Goal: Task Accomplishment & Management: Complete application form

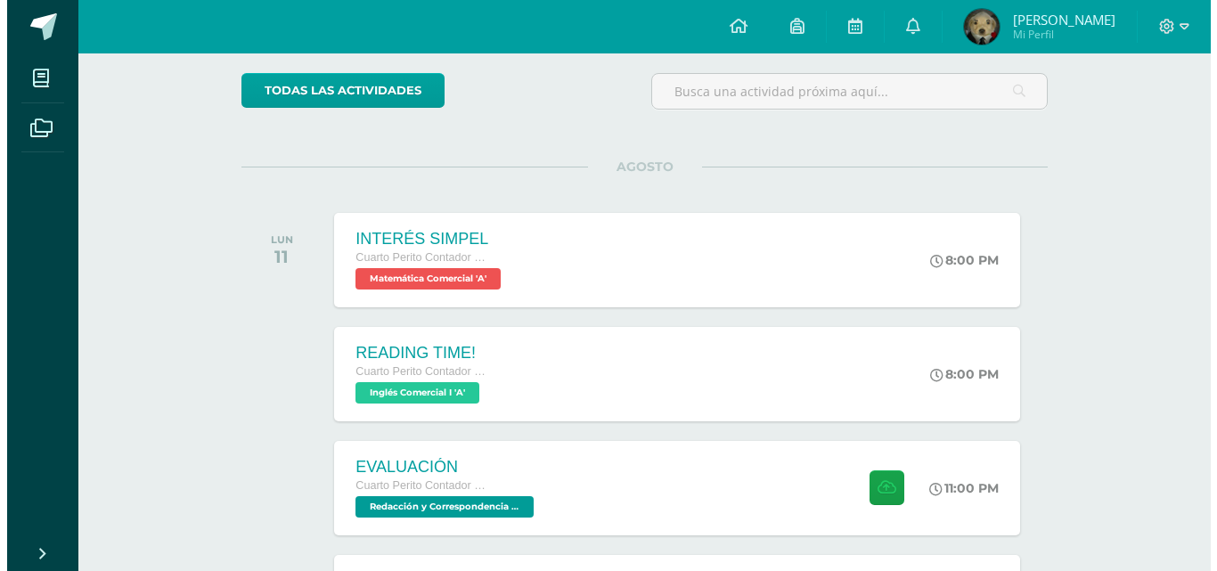
scroll to position [267, 0]
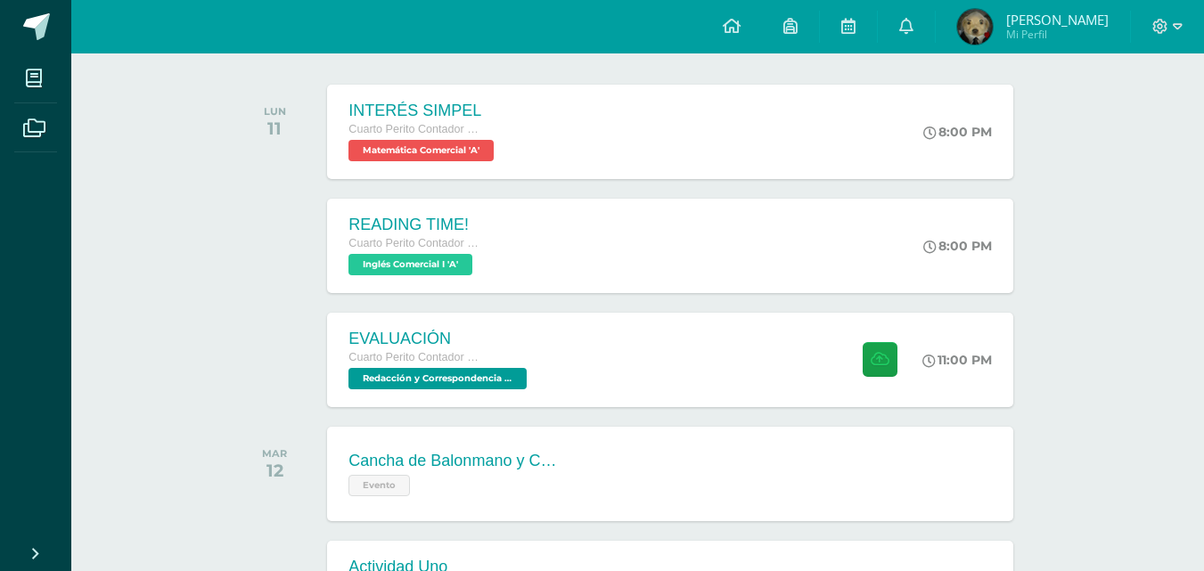
click at [521, 385] on span "Redacción y Correspondencia Mercantil 'A'" at bounding box center [437, 378] width 178 height 21
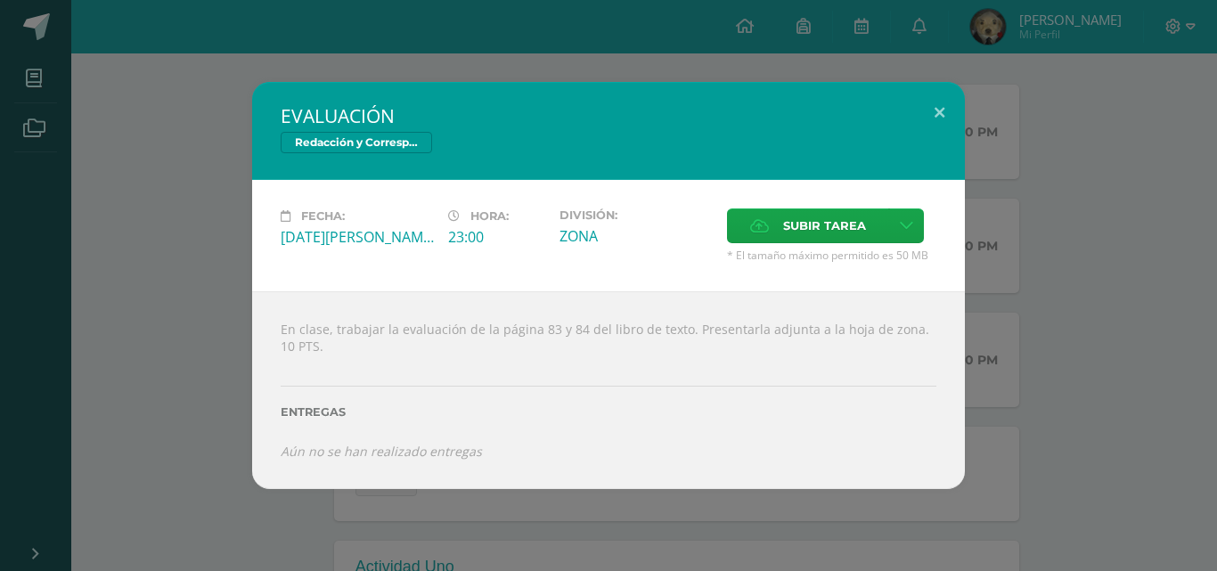
click at [777, 239] on label "Subir tarea" at bounding box center [808, 225] width 162 height 35
click at [0, 0] on input "Subir tarea" at bounding box center [0, 0] width 0 height 0
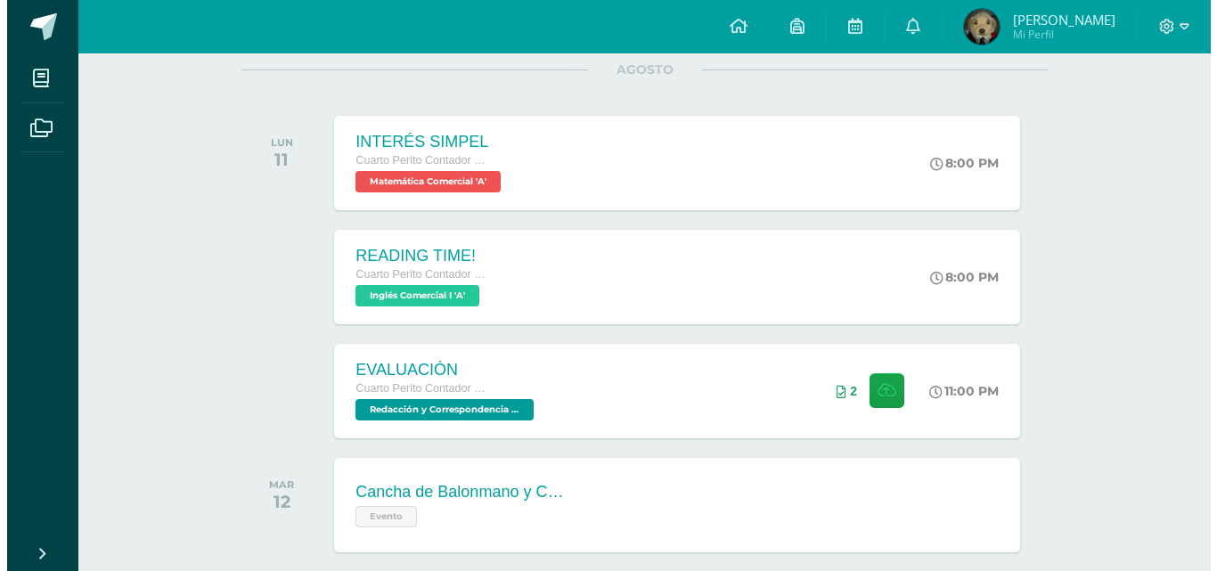
scroll to position [267, 0]
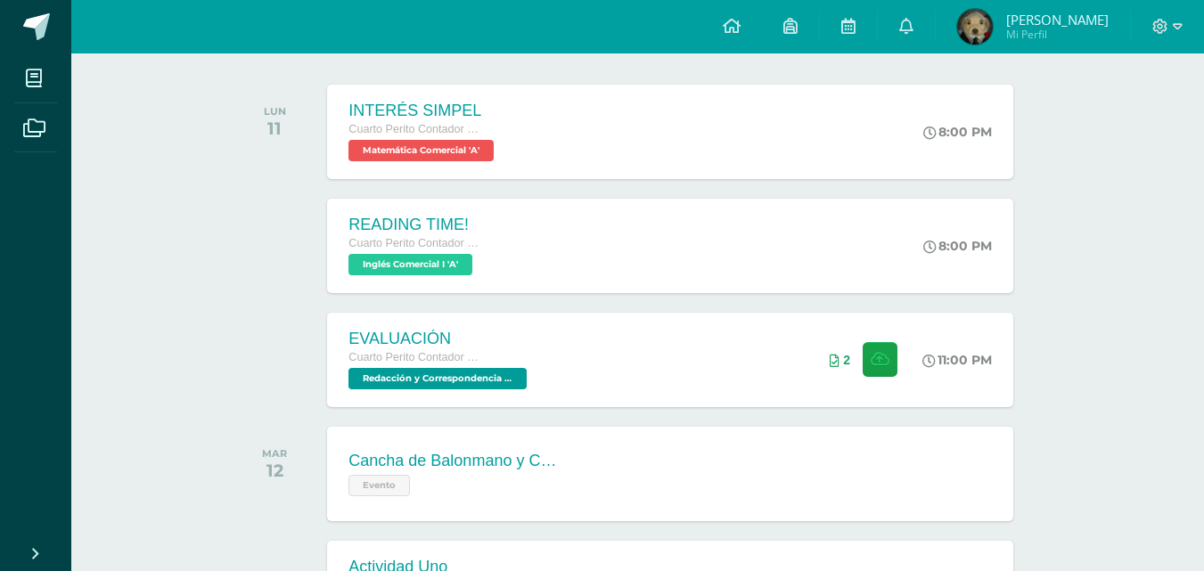
click at [478, 326] on div "EVALUACIÓN Cuarto Perito Contador con Orientación en Computación Redacción y Co…" at bounding box center [439, 360] width 225 height 94
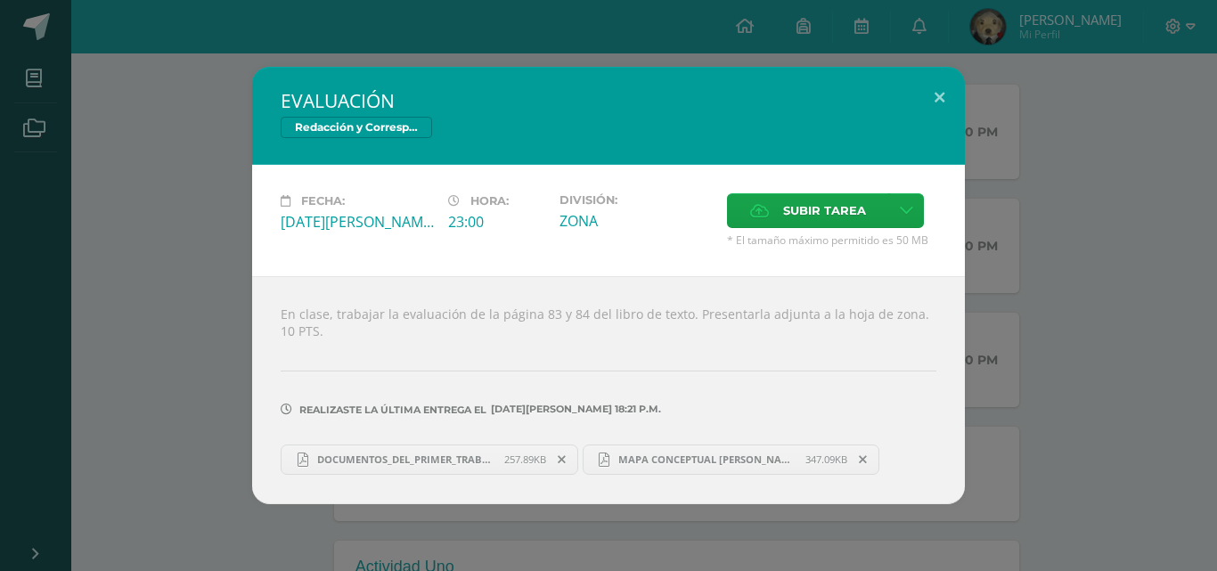
click at [382, 463] on span "DOCUMENTOS_DEL_PRIMER_TRABAJO_DE_REDACCIÓN_JUSTIN.pdf" at bounding box center [406, 459] width 196 height 13
click at [721, 448] on link "MAPA CONCEPTUAL [PERSON_NAME].pdf 347.09KB" at bounding box center [732, 460] width 298 height 30
click at [931, 80] on button at bounding box center [939, 97] width 51 height 61
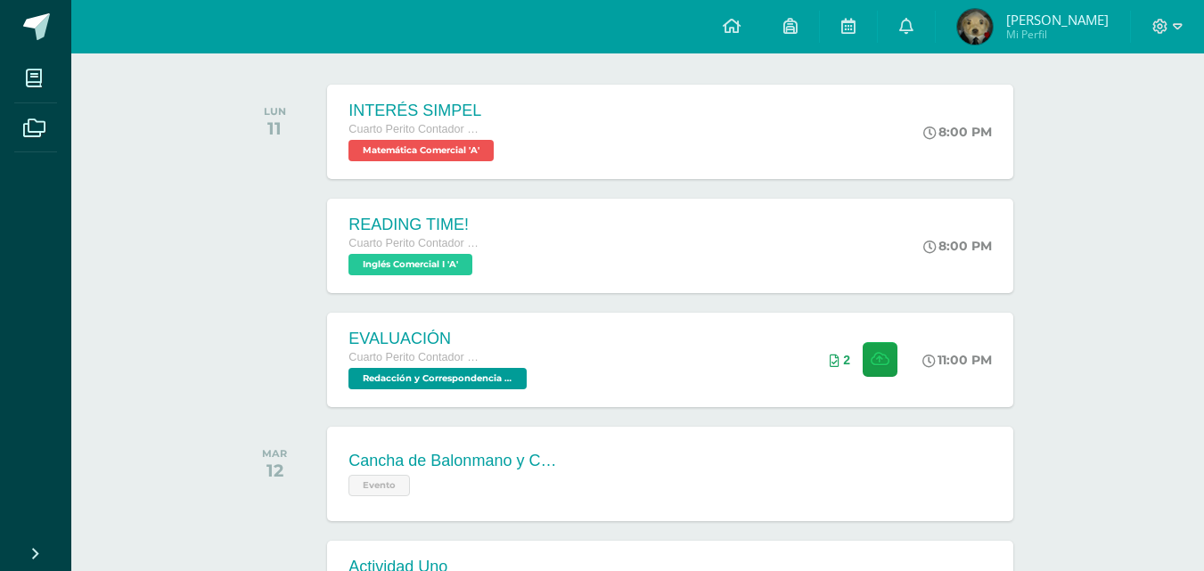
click at [599, 346] on div "EVALUACIÓN Cuarto Perito Contador con Orientación en Computación Redacción y Co…" at bounding box center [669, 360] width 685 height 94
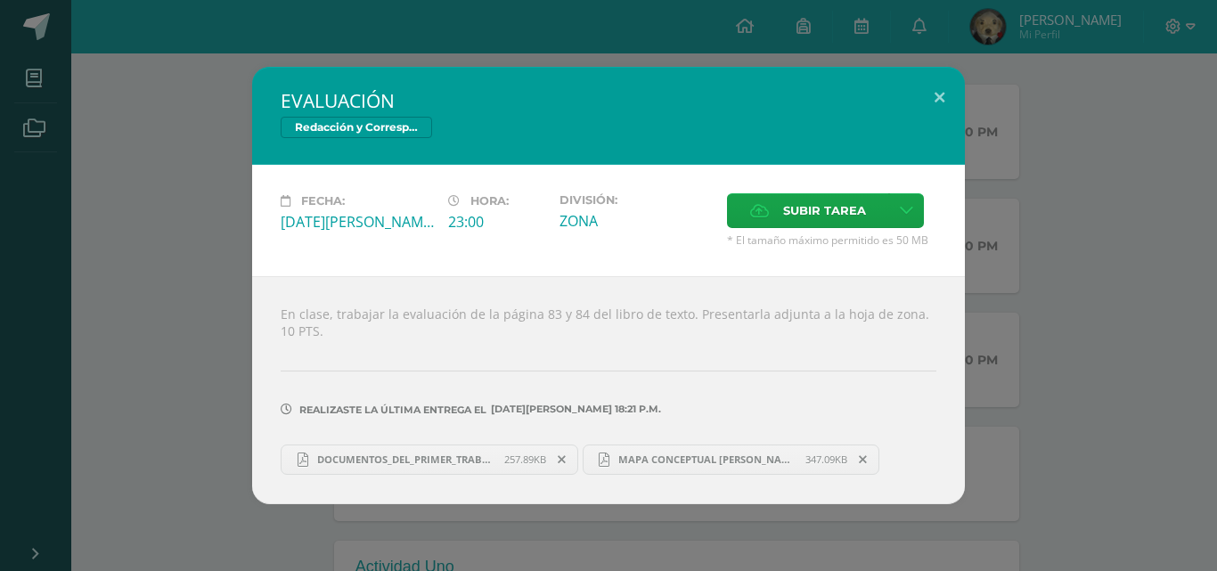
click at [566, 462] on icon at bounding box center [562, 459] width 8 height 12
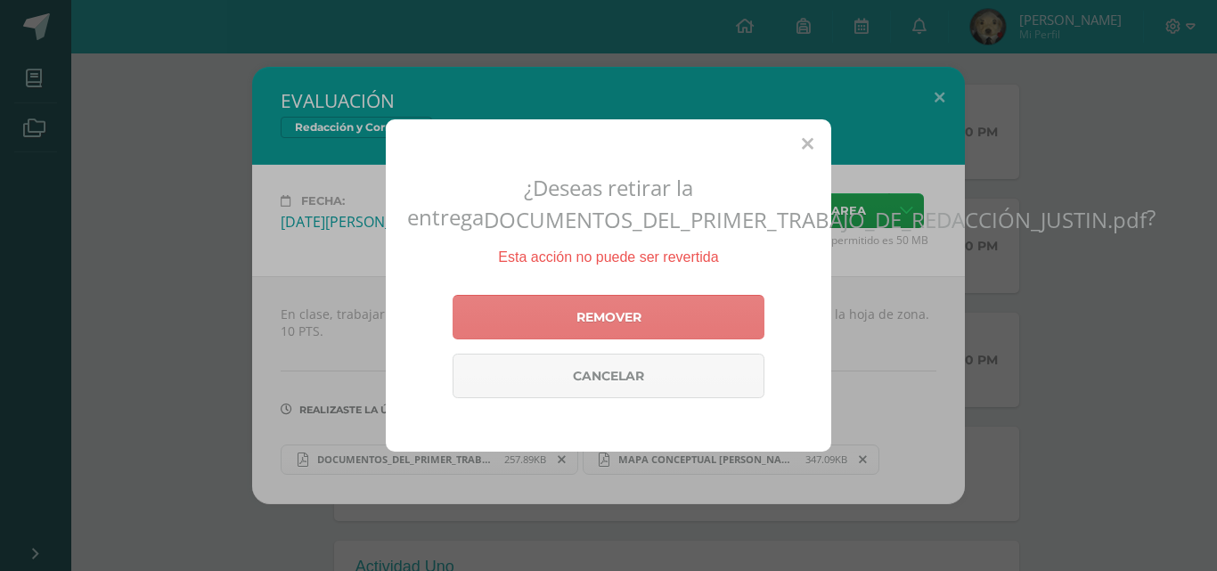
click at [602, 327] on link "Remover" at bounding box center [609, 317] width 312 height 45
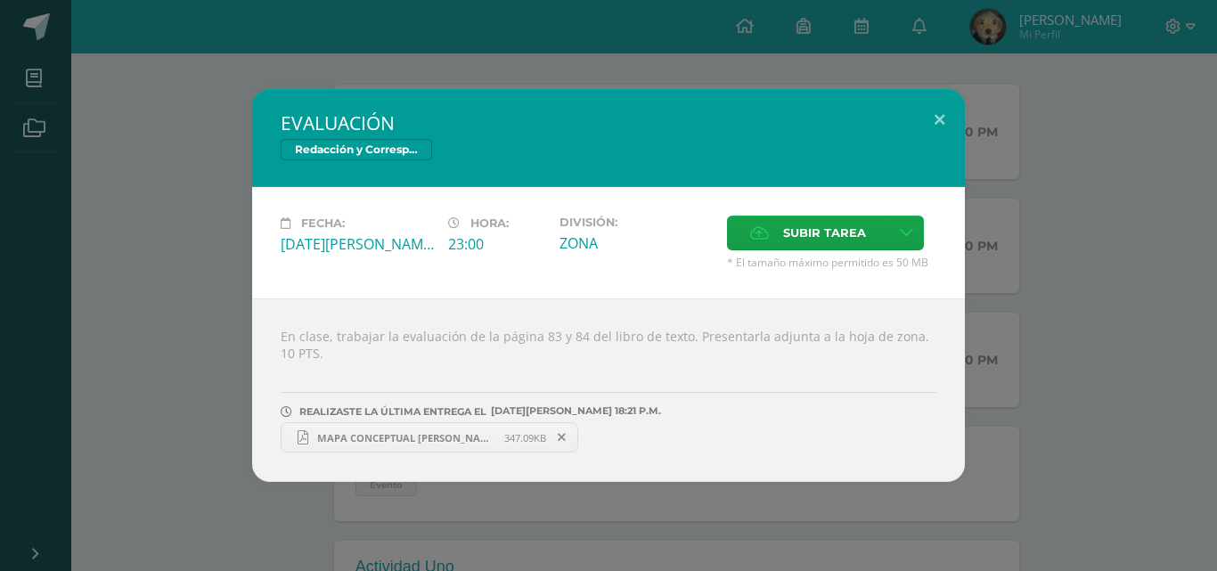
click at [797, 217] on span "Subir tarea" at bounding box center [824, 233] width 83 height 33
click at [0, 0] on input "Subir tarea" at bounding box center [0, 0] width 0 height 0
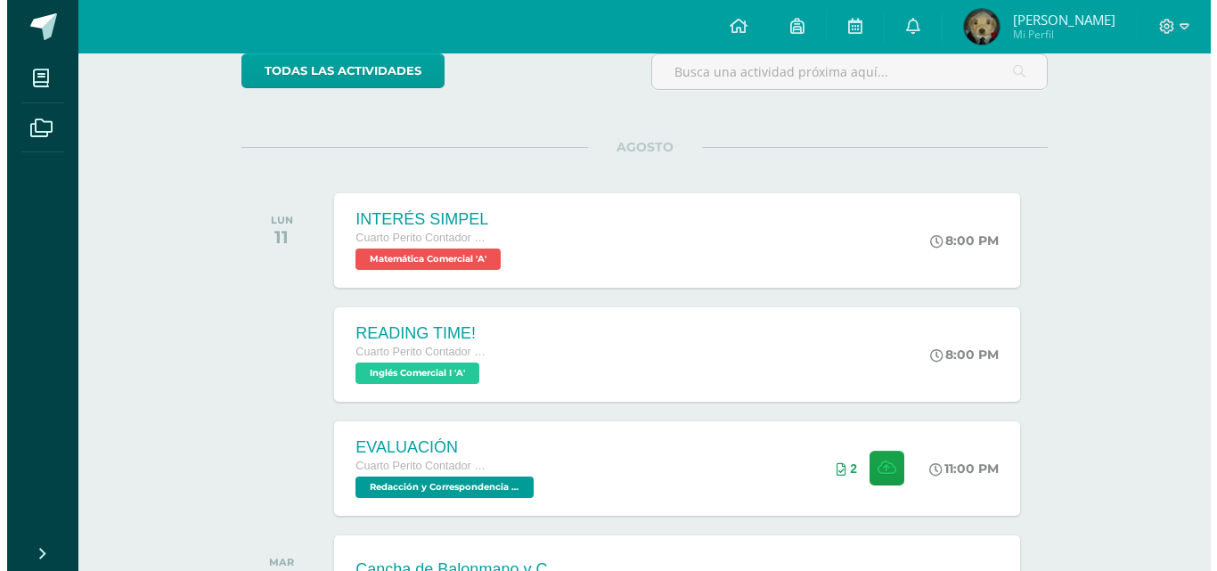
scroll to position [445, 0]
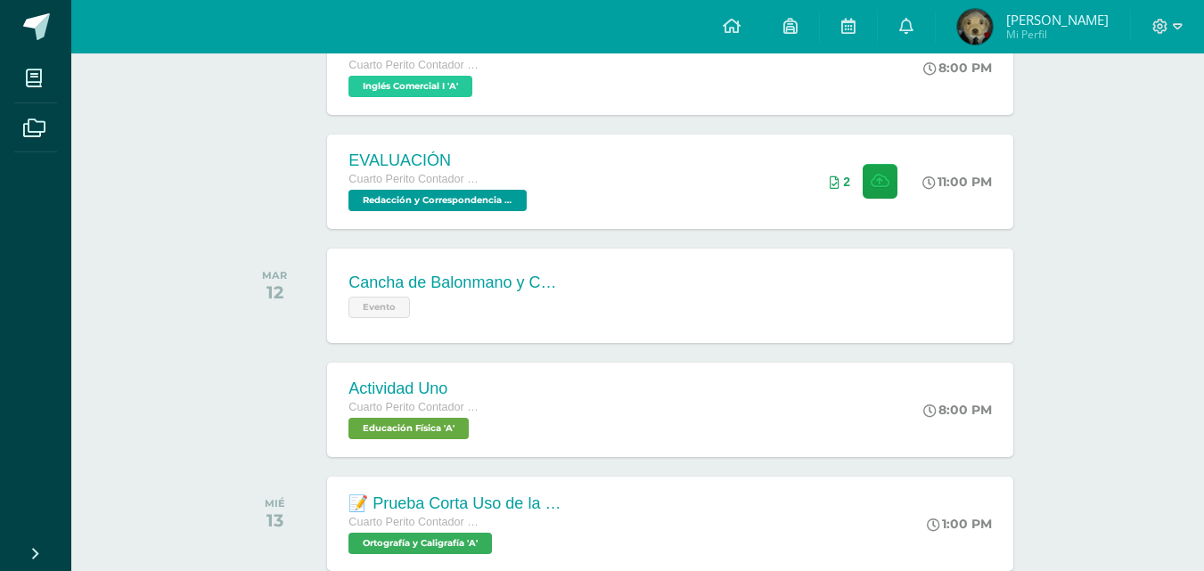
click at [522, 183] on div "Cuarto Perito Contador con Orientación en Computación" at bounding box center [439, 180] width 183 height 20
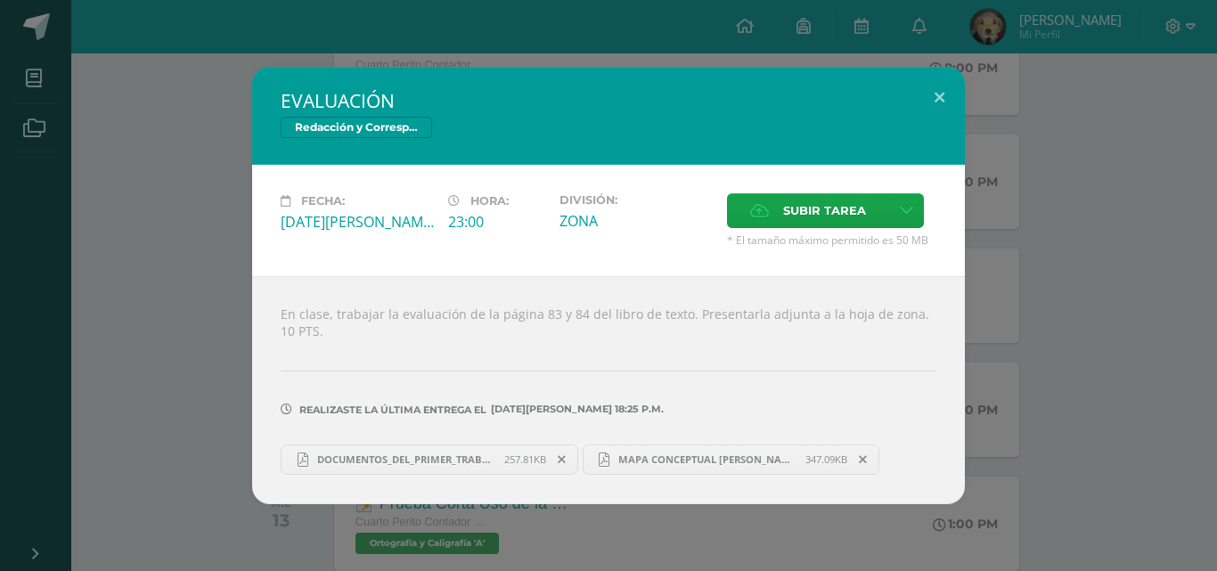
click at [434, 435] on div "Realizaste la última entrega el 11 DE Agosto A LAS 18:25 p.m." at bounding box center [609, 397] width 656 height 86
click at [434, 453] on span "DOCUMENTOS_DEL_PRIMER_TRABAJO_DE_REDACCIÓN_JUSTIN.pdf" at bounding box center [406, 459] width 196 height 13
click at [667, 455] on span "MAPA CONCEPTUAL [PERSON_NAME].pdf" at bounding box center [707, 459] width 196 height 13
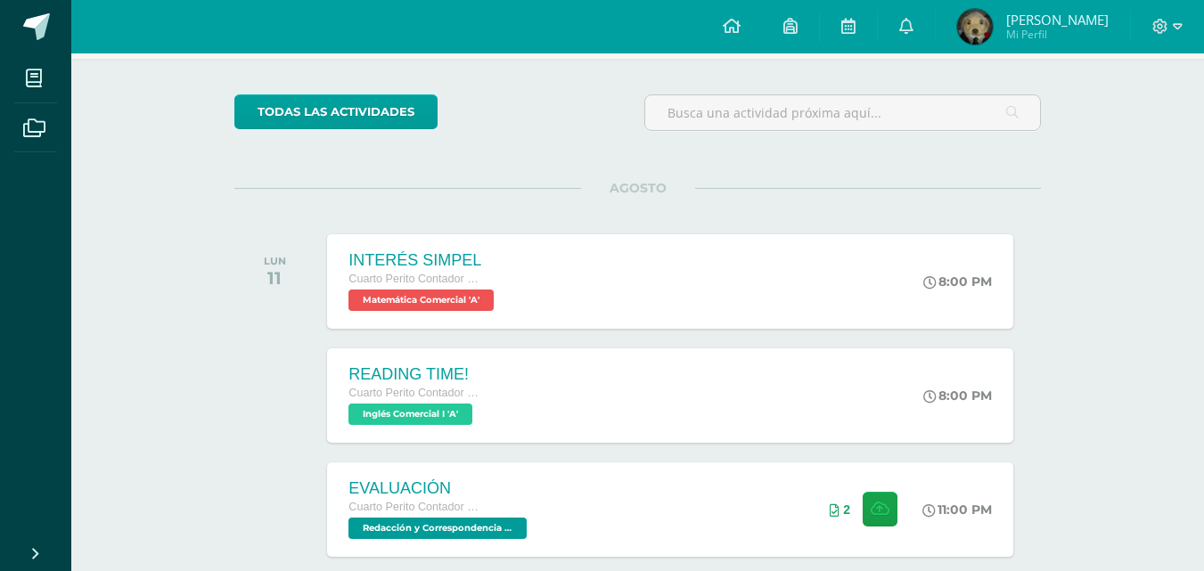
scroll to position [267, 0]
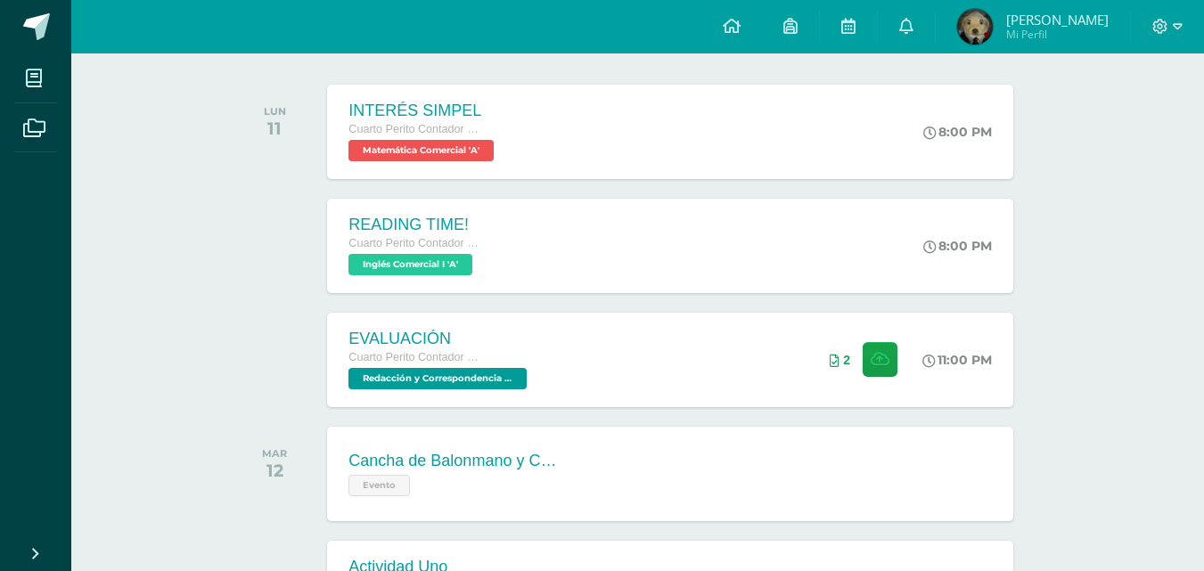
click at [605, 351] on div "EVALUACIÓN Cuarto Perito Contador con Orientación en Computación Redacción y Co…" at bounding box center [669, 360] width 685 height 94
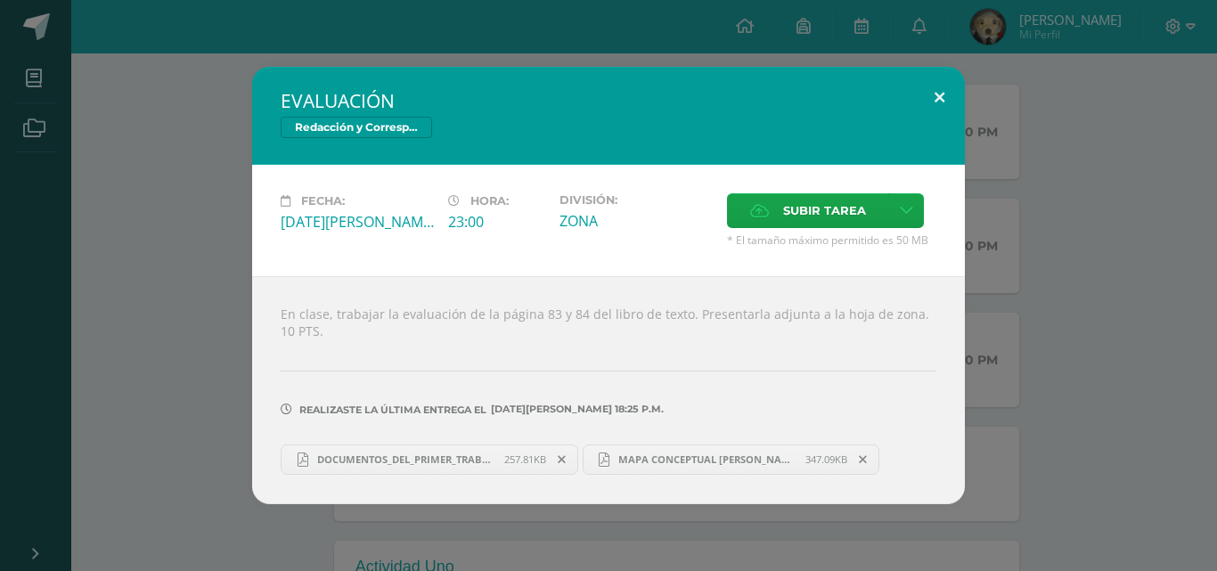
click at [920, 89] on button at bounding box center [939, 97] width 51 height 61
